Goal: Transaction & Acquisition: Purchase product/service

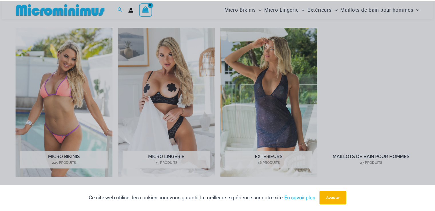
scroll to position [424, 0]
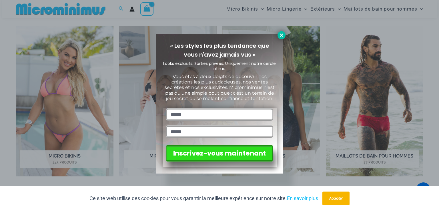
click at [279, 35] on icon at bounding box center [281, 35] width 5 height 5
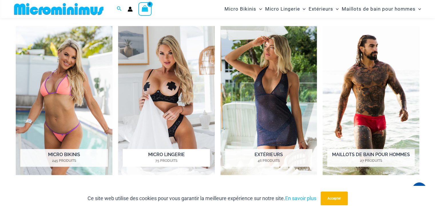
scroll to position [453, 0]
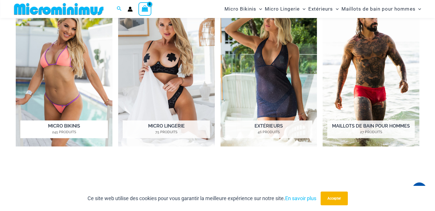
click at [62, 124] on font "Micro Bikinis" at bounding box center [64, 125] width 32 height 5
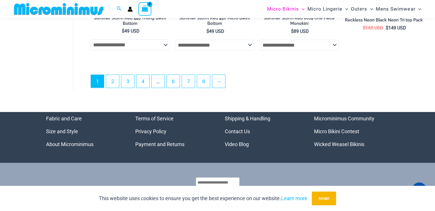
scroll to position [1544, 0]
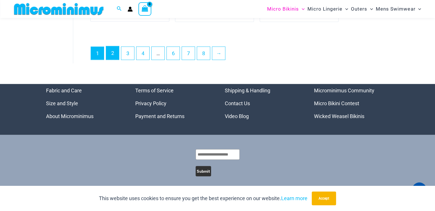
click at [113, 51] on link "2" at bounding box center [112, 52] width 13 height 13
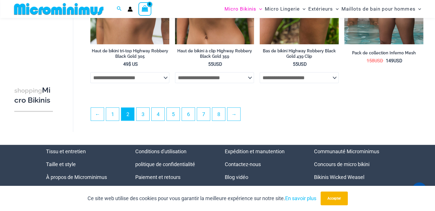
scroll to position [1400, 0]
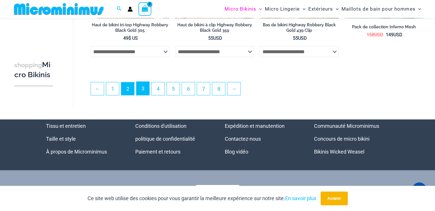
click at [144, 89] on font "3" at bounding box center [143, 89] width 3 height 6
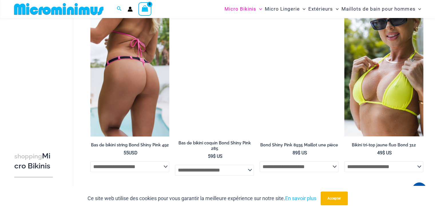
scroll to position [392, 0]
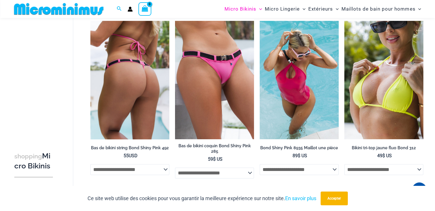
click at [142, 74] on img at bounding box center [129, 80] width 79 height 118
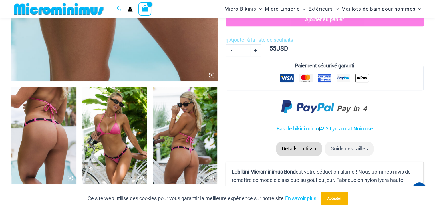
scroll to position [309, 0]
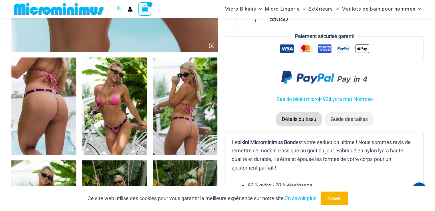
click at [122, 88] on img at bounding box center [114, 105] width 65 height 97
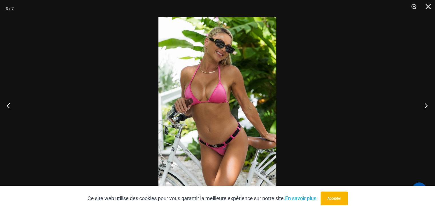
click at [425, 104] on button "Next" at bounding box center [424, 105] width 21 height 29
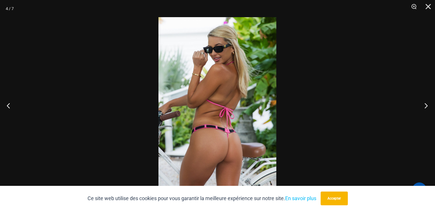
click at [425, 104] on button "Suivant" at bounding box center [424, 105] width 21 height 29
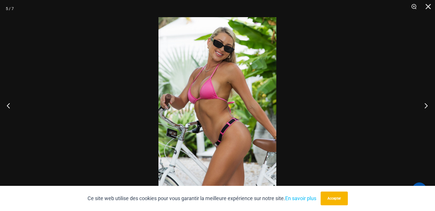
click at [425, 104] on button "Suivant" at bounding box center [424, 105] width 21 height 29
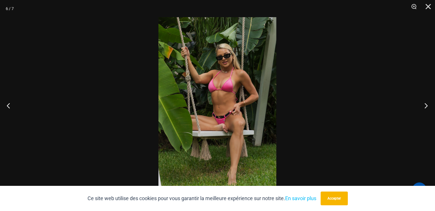
click at [425, 104] on button "Suivant" at bounding box center [424, 105] width 21 height 29
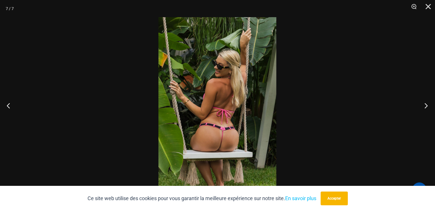
click at [425, 104] on button "Suivant" at bounding box center [424, 105] width 21 height 29
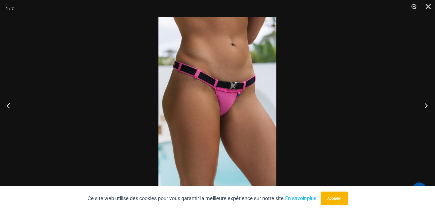
click at [425, 104] on button "Suivant" at bounding box center [424, 105] width 21 height 29
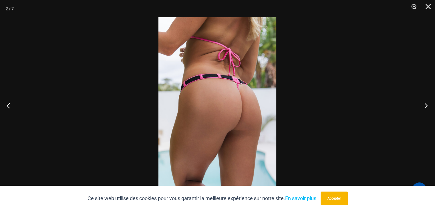
click at [425, 104] on button "Suivant" at bounding box center [424, 105] width 21 height 29
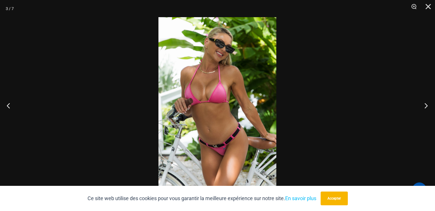
click at [425, 104] on button "Suivant" at bounding box center [424, 105] width 21 height 29
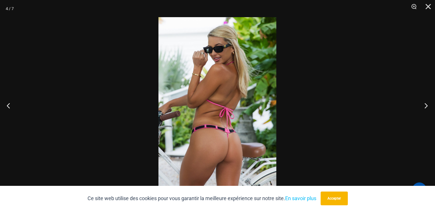
click at [425, 104] on button "Suivant" at bounding box center [424, 105] width 21 height 29
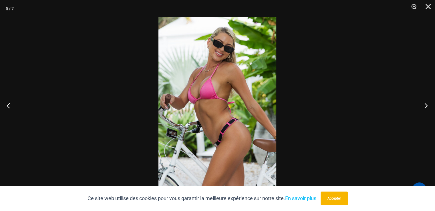
click at [425, 104] on button "Suivant" at bounding box center [424, 105] width 21 height 29
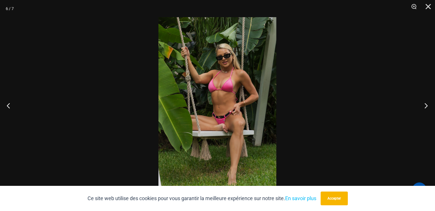
click at [425, 104] on button "Suivant" at bounding box center [424, 105] width 21 height 29
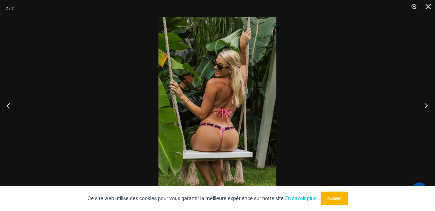
click at [425, 104] on button "Suivant" at bounding box center [424, 105] width 21 height 29
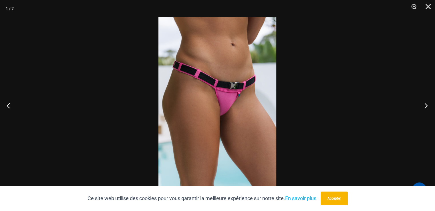
click at [425, 104] on button "Suivant" at bounding box center [424, 105] width 21 height 29
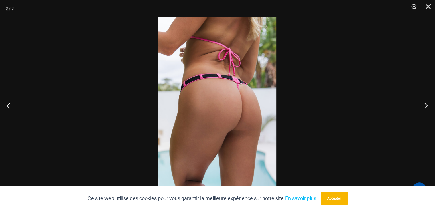
click at [425, 104] on button "Suivant" at bounding box center [424, 105] width 21 height 29
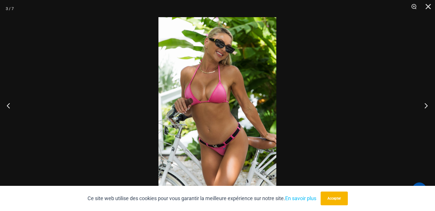
click at [425, 104] on button "Suivant" at bounding box center [424, 105] width 21 height 29
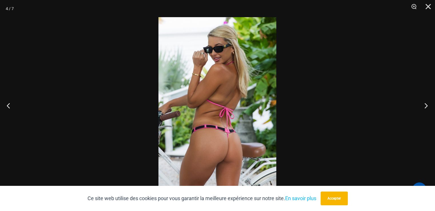
click at [425, 104] on button "Suivant" at bounding box center [424, 105] width 21 height 29
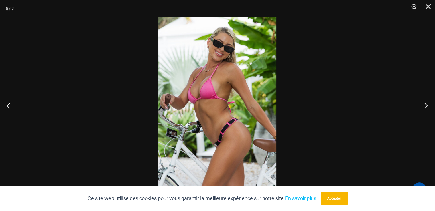
click at [425, 104] on button "Suivant" at bounding box center [424, 105] width 21 height 29
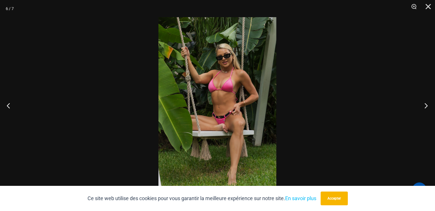
click at [425, 104] on button "Suivant" at bounding box center [424, 105] width 21 height 29
